Goal: Find specific page/section: Find specific page/section

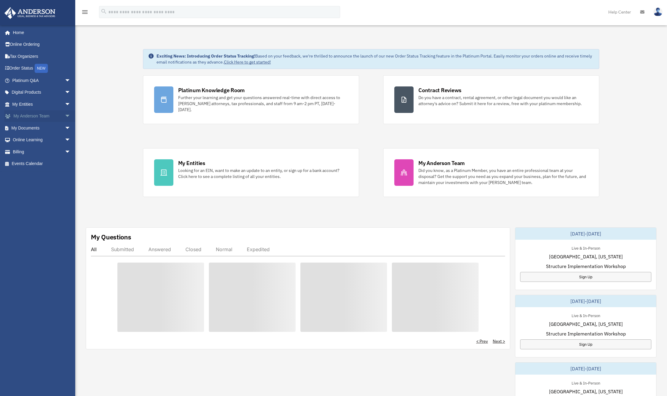
click at [42, 114] on link "My [PERSON_NAME] Team arrow_drop_down" at bounding box center [42, 116] width 76 height 12
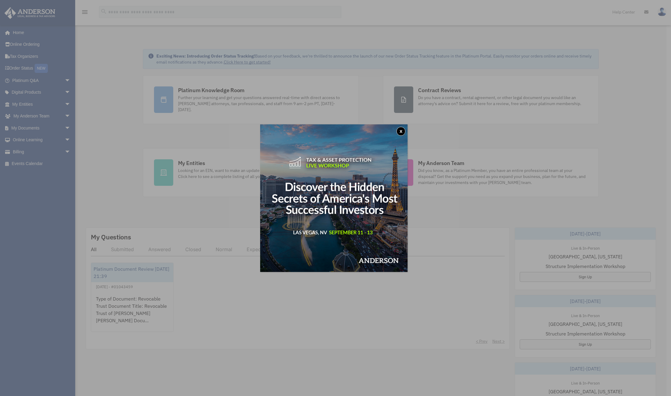
click at [404, 128] on button "x" at bounding box center [401, 131] width 9 height 9
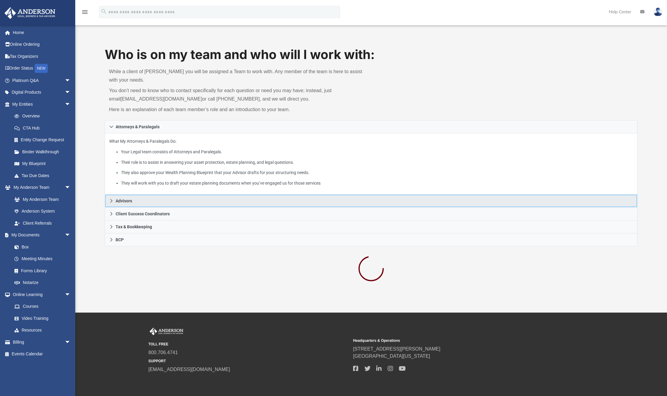
click at [138, 200] on link "Advisors" at bounding box center [371, 200] width 532 height 13
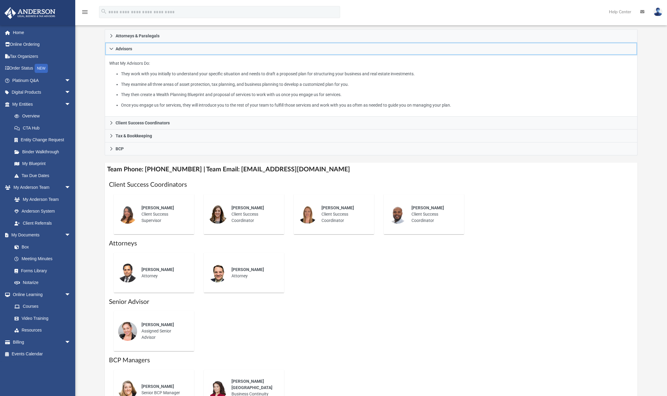
scroll to position [130, 0]
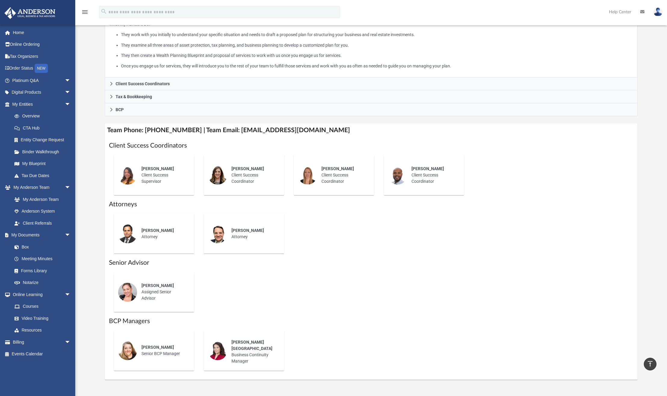
click at [147, 284] on span "Shaena Aguilar" at bounding box center [157, 285] width 33 height 5
drag, startPoint x: 147, startPoint y: 284, endPoint x: 169, endPoint y: 285, distance: 22.9
click at [148, 284] on span "Shaena Aguilar" at bounding box center [157, 285] width 33 height 5
copy span "Shaena"
click at [226, 285] on div "Shaena Aguilar Assigned Senior Advisor" at bounding box center [371, 292] width 524 height 50
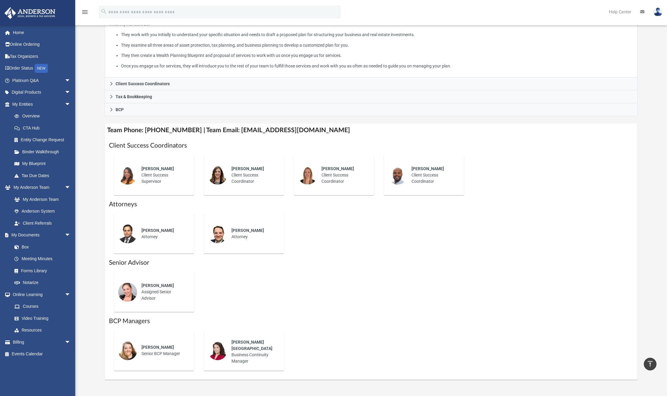
click at [96, 101] on div "Who is on my team and who will I work with: While a client of Anderson you will…" at bounding box center [371, 148] width 592 height 464
click at [98, 82] on div "Who is on my team and who will I work with: While a client of Anderson you will…" at bounding box center [371, 148] width 592 height 464
click at [97, 72] on div "Who is on my team and who will I work with: While a client of Anderson you will…" at bounding box center [371, 148] width 592 height 464
click at [85, 189] on div "Who is on my team and who will I work with: While a client of Anderson you will…" at bounding box center [371, 148] width 592 height 464
click at [88, 205] on div "Who is on my team and who will I work with: While a client of Anderson you will…" at bounding box center [371, 148] width 592 height 464
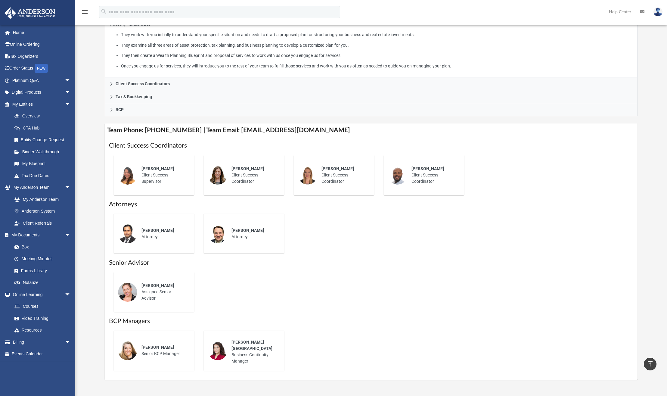
scroll to position [0, 0]
